Goal: Task Accomplishment & Management: Complete application form

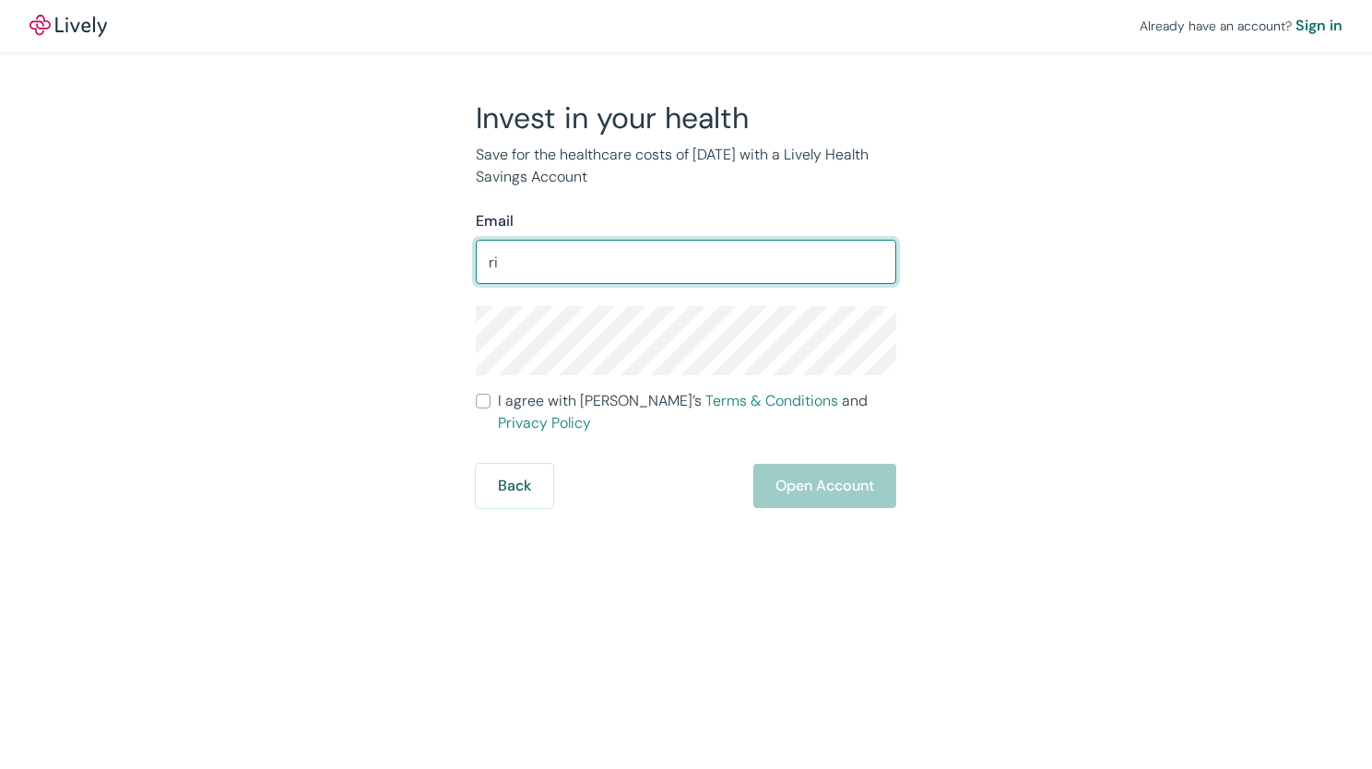
type input "r"
type input "e"
type input "[EMAIL_ADDRESS][DOMAIN_NAME]"
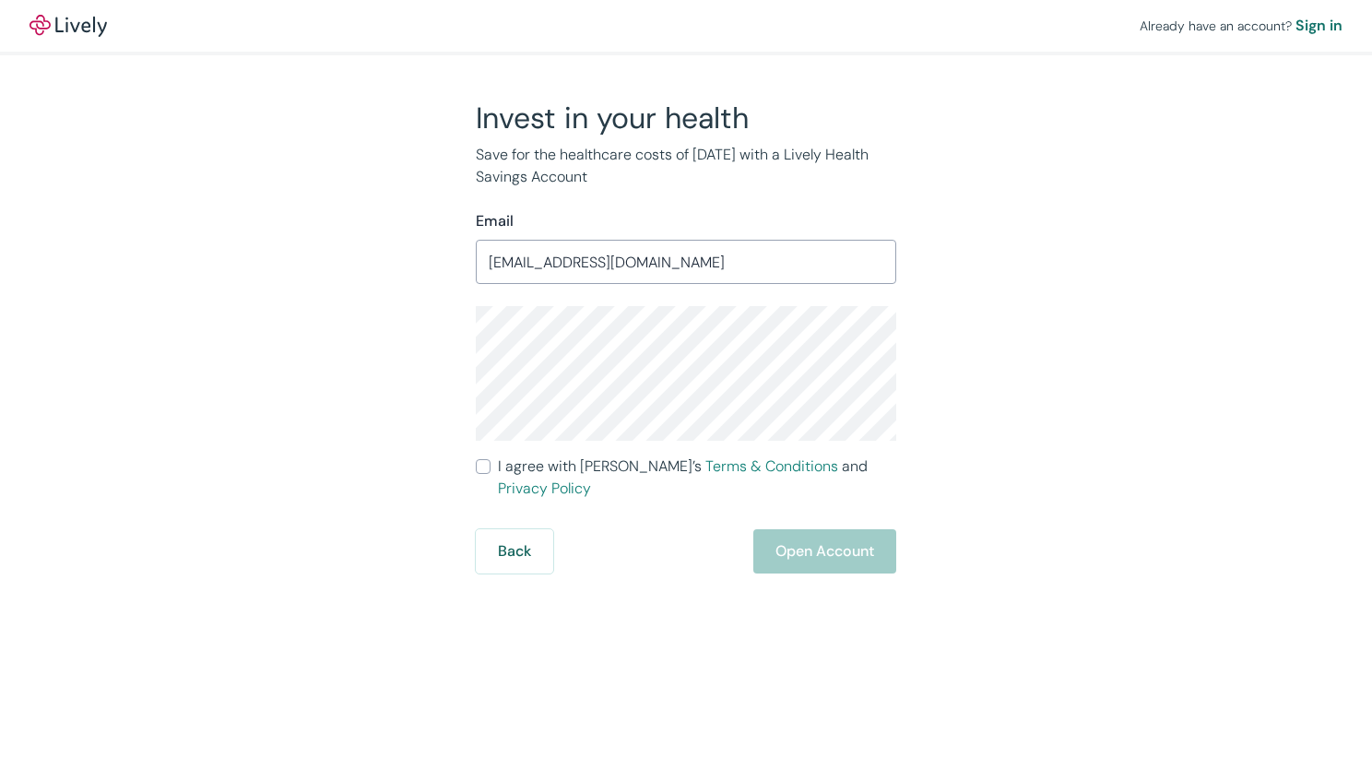
click at [630, 585] on div "Already have an account? Sign in Invest in your health Save for the healthcare …" at bounding box center [686, 384] width 1372 height 769
click at [488, 463] on input "I agree with Lively’s Terms & Conditions and Privacy Policy" at bounding box center [483, 466] width 15 height 15
checkbox input "true"
click at [831, 533] on button "Open Account" at bounding box center [824, 551] width 143 height 44
